Goal: Transaction & Acquisition: Purchase product/service

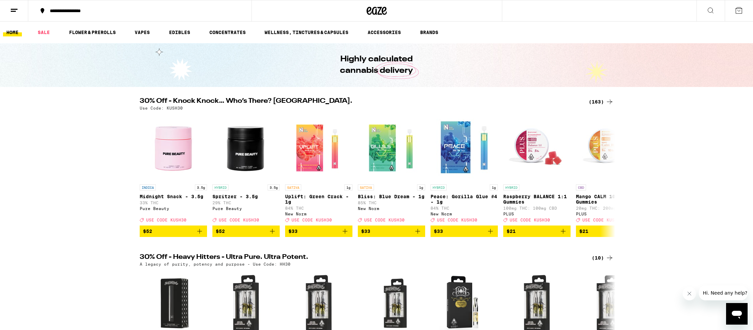
click at [607, 105] on icon at bounding box center [610, 102] width 8 height 8
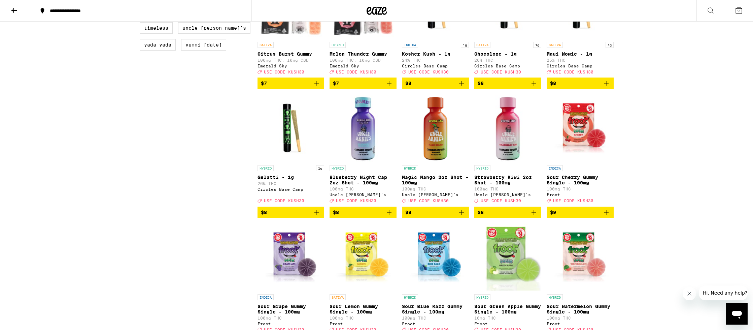
scroll to position [571, 0]
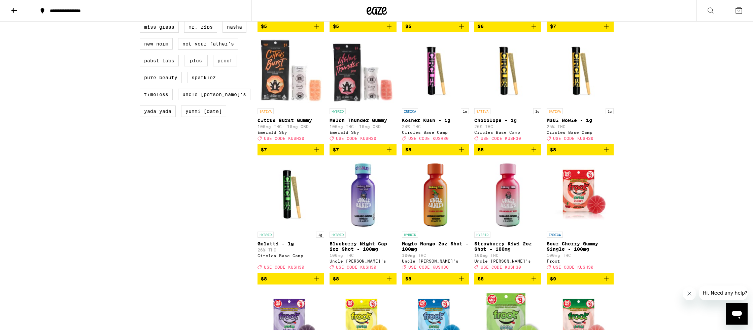
click at [321, 155] on button "$7" at bounding box center [291, 149] width 67 height 11
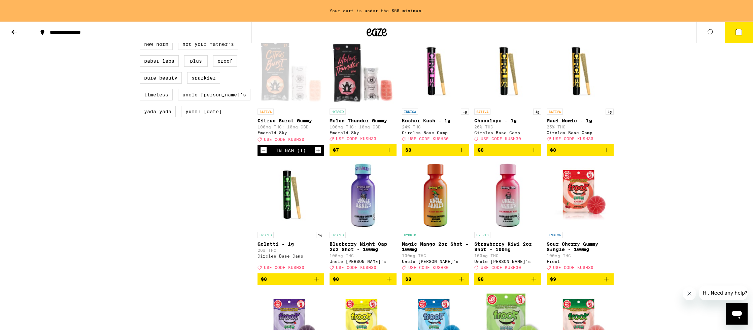
click at [392, 154] on icon "Add to bag" at bounding box center [389, 150] width 8 height 8
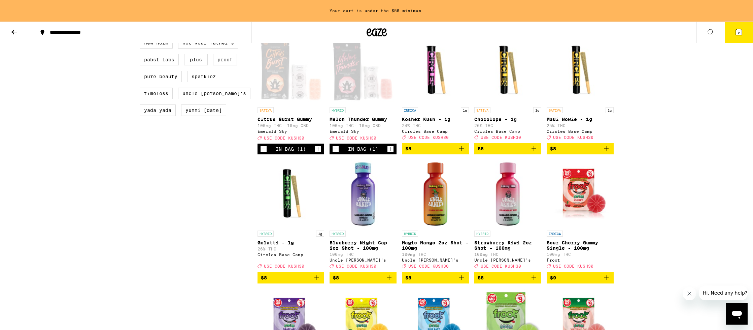
scroll to position [592, 0]
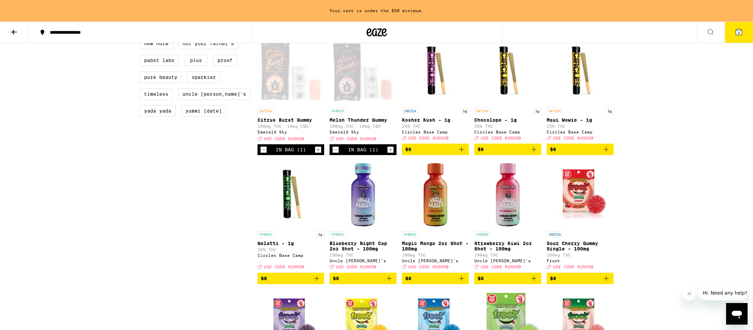
click at [318, 154] on icon "Increment" at bounding box center [318, 149] width 6 height 8
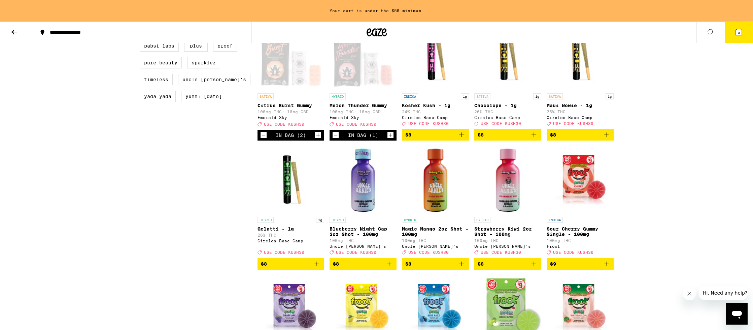
scroll to position [606, 0]
click at [608, 138] on icon "Add to bag" at bounding box center [606, 134] width 8 height 8
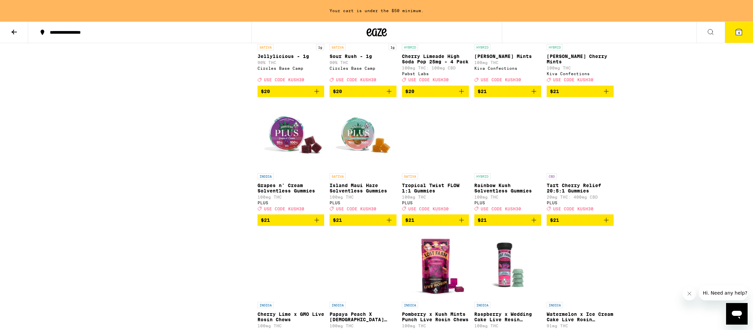
scroll to position [2193, 0]
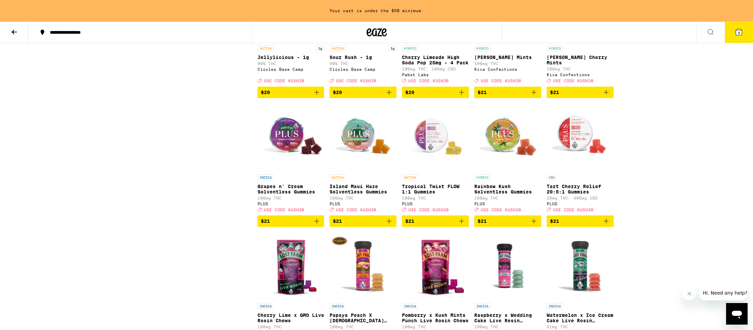
click at [461, 96] on icon "Add to bag" at bounding box center [462, 92] width 8 height 8
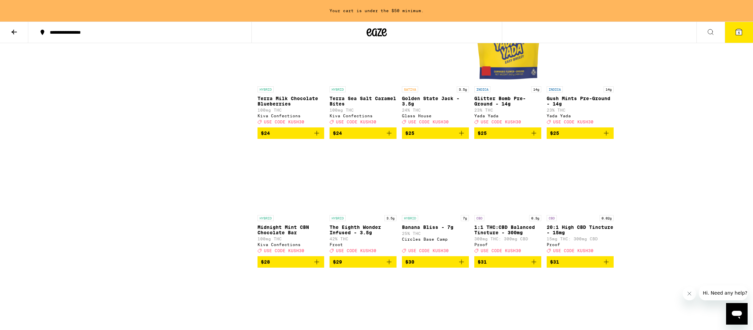
scroll to position [2924, 0]
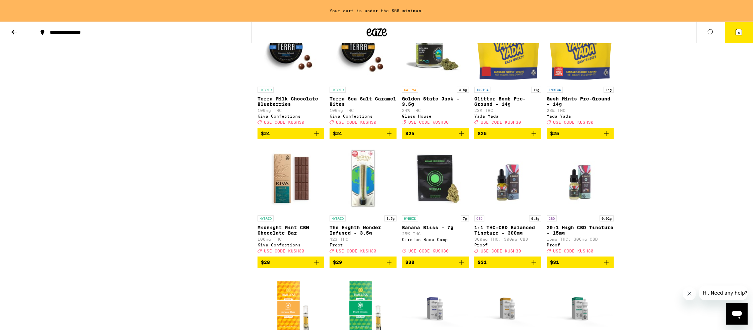
click at [530, 137] on icon "Add to bag" at bounding box center [534, 133] width 8 height 8
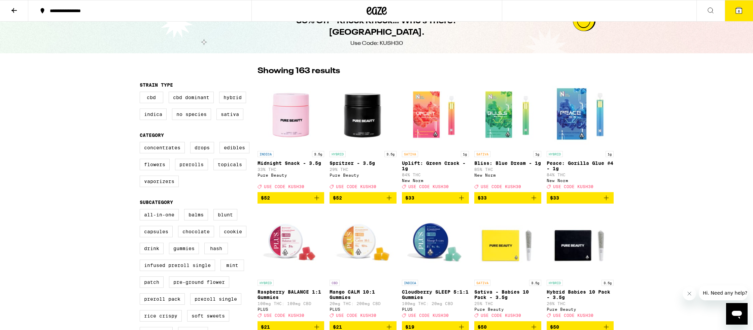
scroll to position [0, 0]
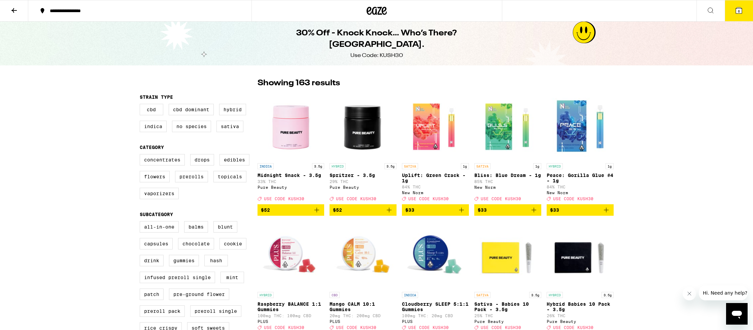
click at [463, 214] on icon "Add to bag" at bounding box center [462, 210] width 8 height 8
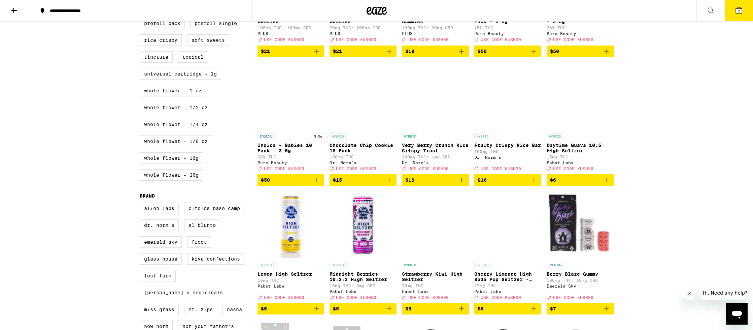
scroll to position [333, 0]
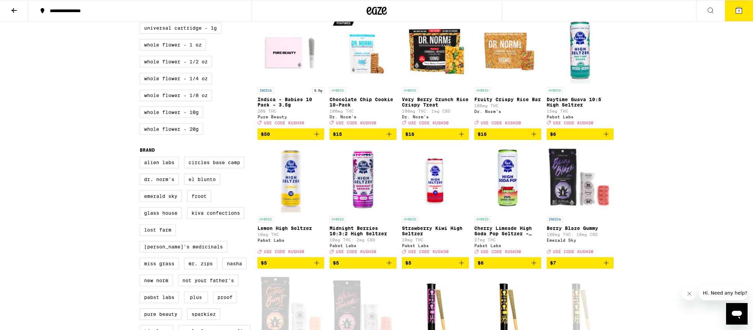
click at [733, 13] on button "7" at bounding box center [739, 10] width 28 height 21
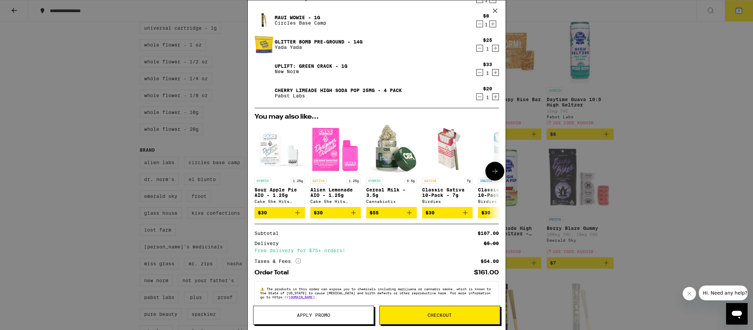
scroll to position [71, 0]
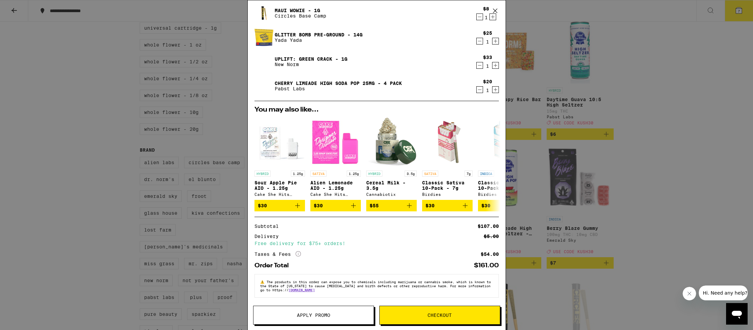
click at [339, 316] on span "Apply Promo" at bounding box center [314, 314] width 120 height 5
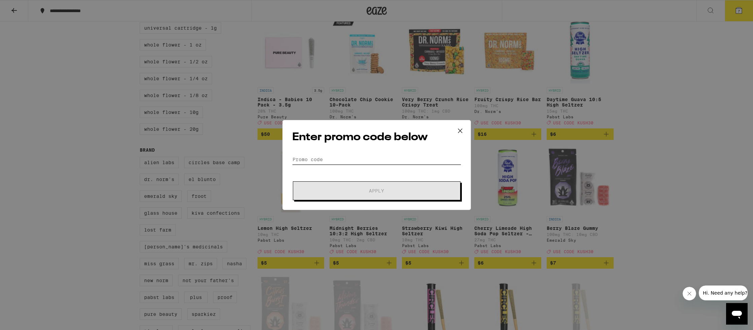
click at [324, 161] on input "Promo Code" at bounding box center [376, 159] width 169 height 10
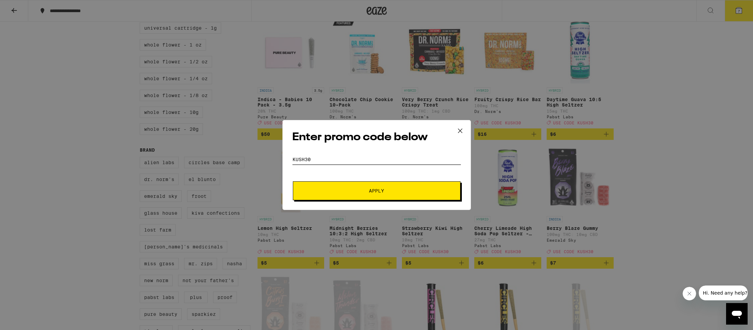
type input "KUSH30"
click at [351, 186] on button "Apply" at bounding box center [377, 190] width 168 height 19
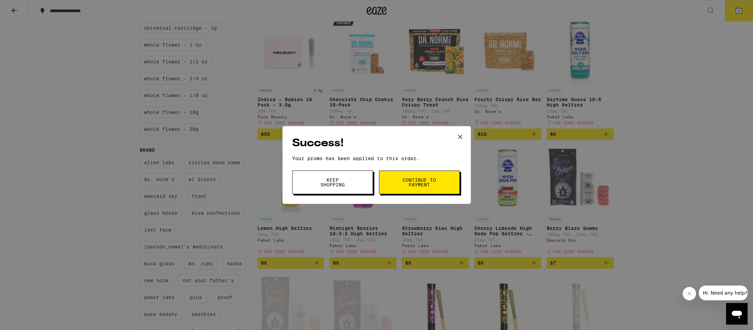
click at [462, 134] on icon at bounding box center [460, 137] width 10 height 10
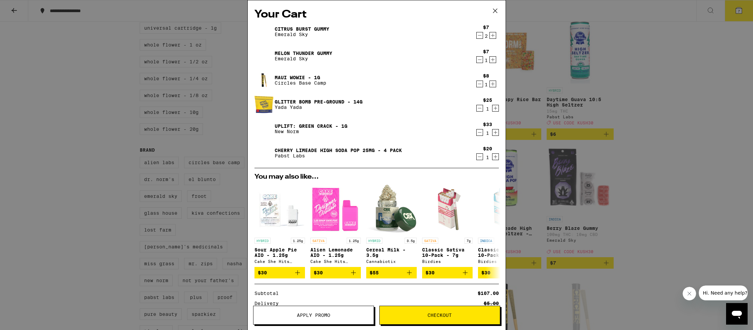
click at [469, 314] on span "Checkout" at bounding box center [440, 314] width 120 height 5
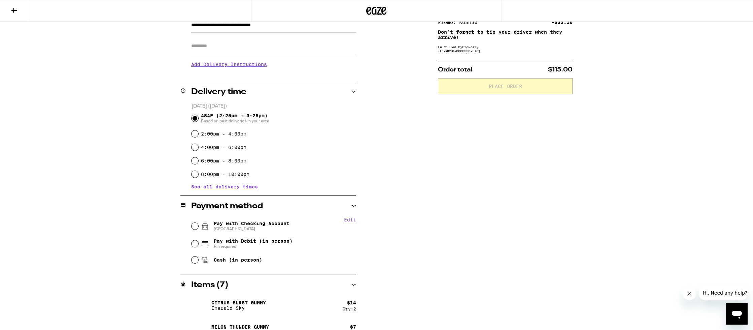
scroll to position [115, 0]
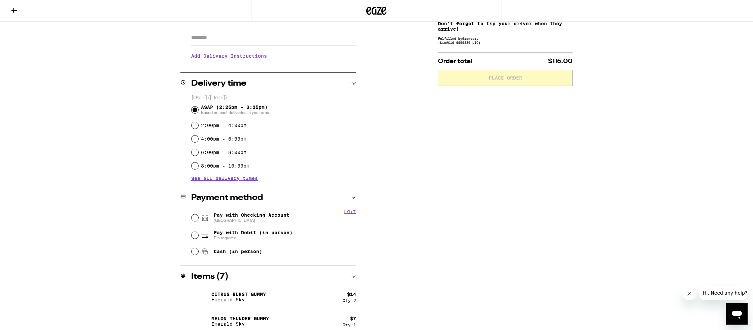
click at [275, 217] on span "Pay with Checking Account CHASE COLLEGE" at bounding box center [252, 217] width 76 height 11
click at [198, 217] on input "Pay with Checking Account CHASE COLLEGE" at bounding box center [195, 217] width 7 height 7
radio input "true"
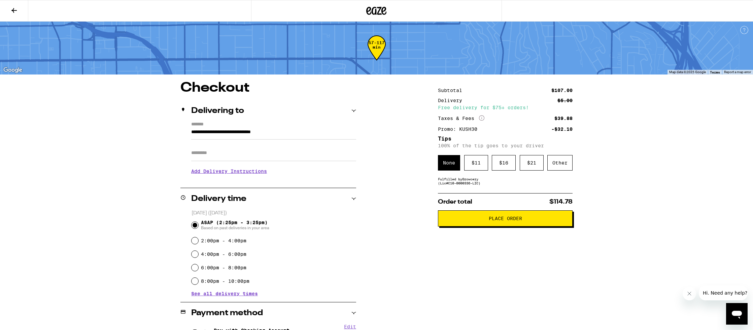
scroll to position [0, 0]
click at [9, 14] on button at bounding box center [14, 10] width 28 height 21
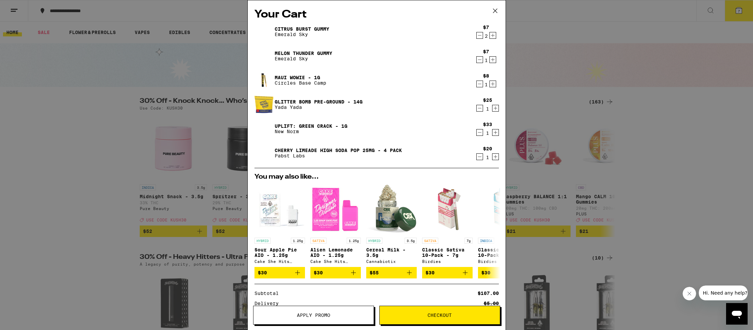
click at [493, 60] on icon "Increment" at bounding box center [493, 60] width 6 height 8
click at [460, 312] on span "Checkout" at bounding box center [440, 314] width 120 height 5
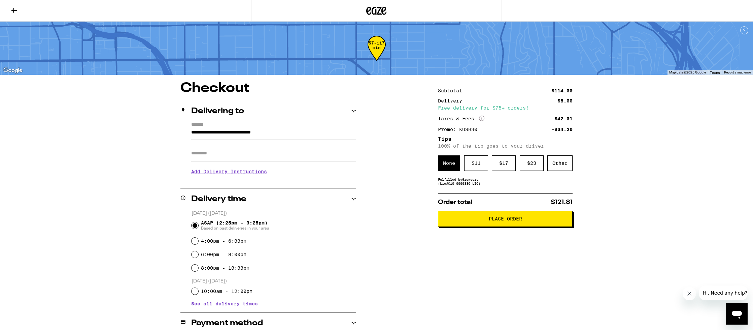
click at [517, 221] on span "Place Order" at bounding box center [505, 218] width 33 height 5
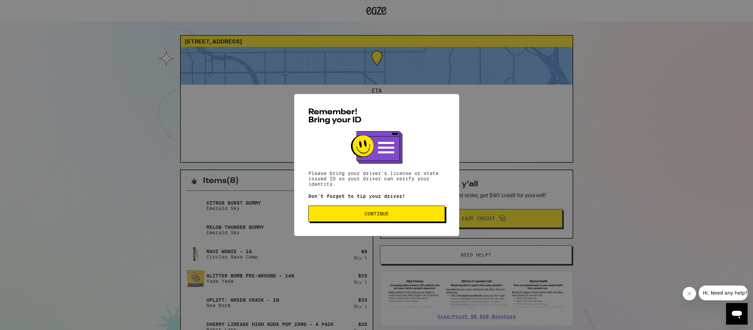
click at [422, 218] on button "Continue" at bounding box center [376, 213] width 137 height 16
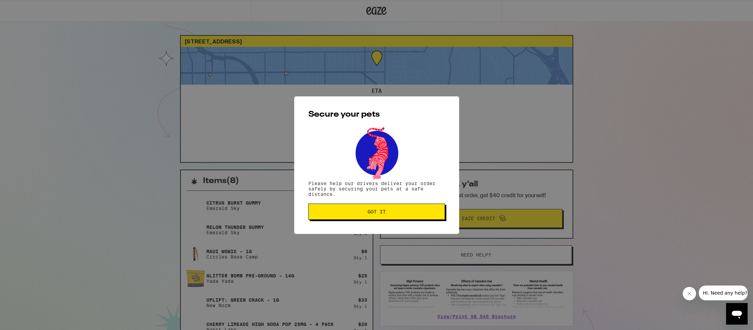
click at [423, 217] on button "Got it" at bounding box center [376, 211] width 137 height 16
